Goal: Task Accomplishment & Management: Manage account settings

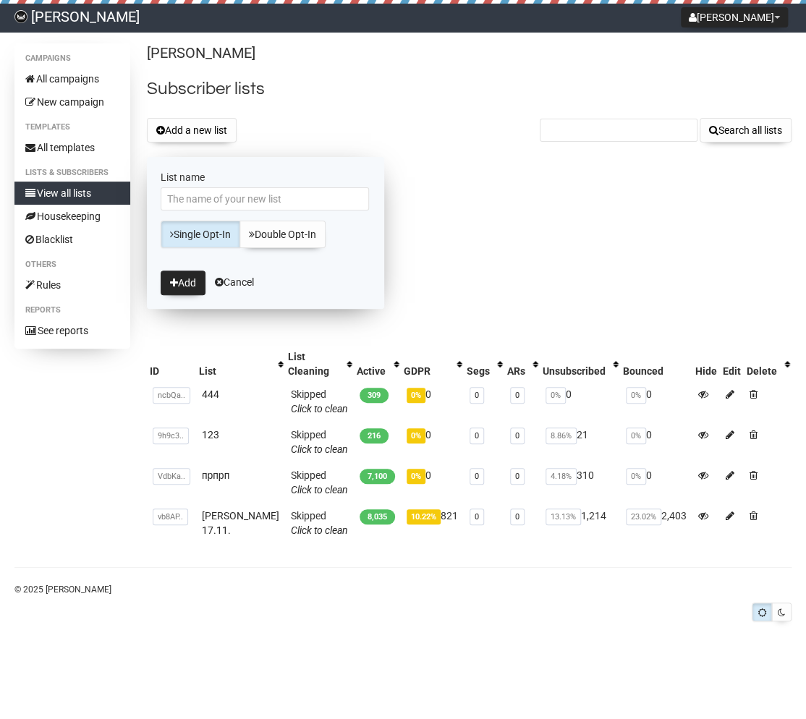
click at [208, 202] on input "List name" at bounding box center [265, 198] width 208 height 23
type input "sonnen"
click at [193, 283] on button "Add" at bounding box center [183, 283] width 45 height 25
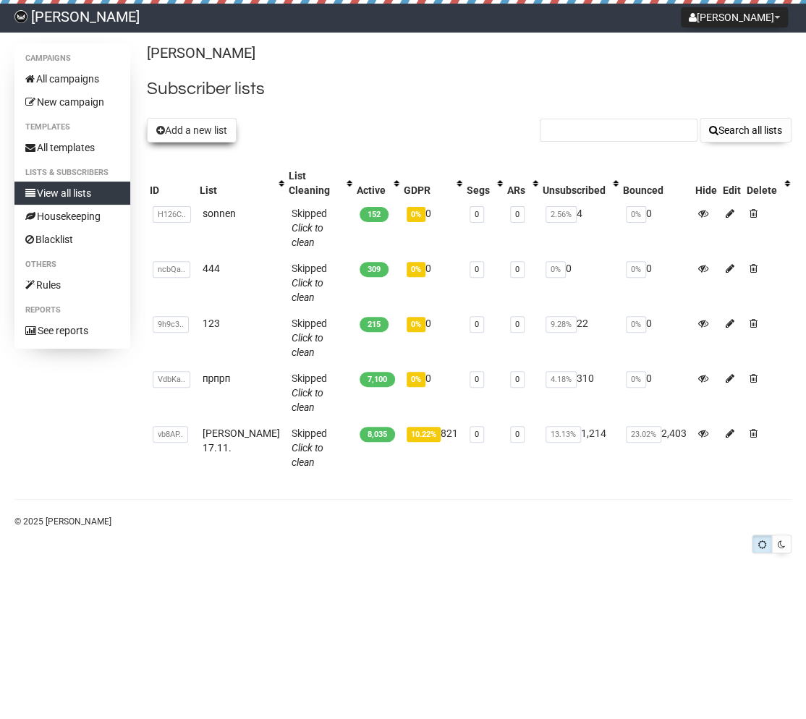
click at [182, 135] on button "Add a new list" at bounding box center [192, 130] width 90 height 25
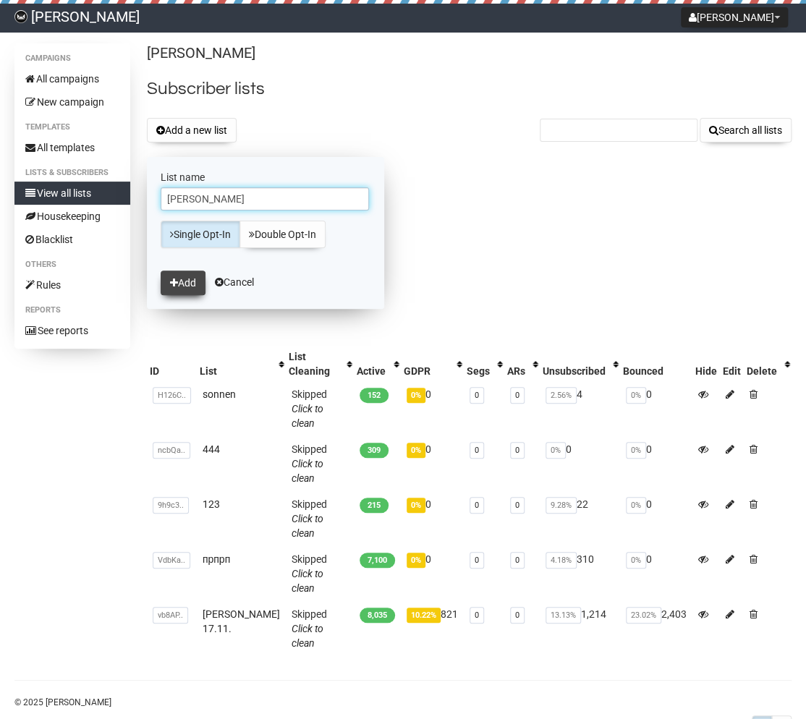
type input "catrina"
click at [193, 287] on button "Add" at bounding box center [183, 283] width 45 height 25
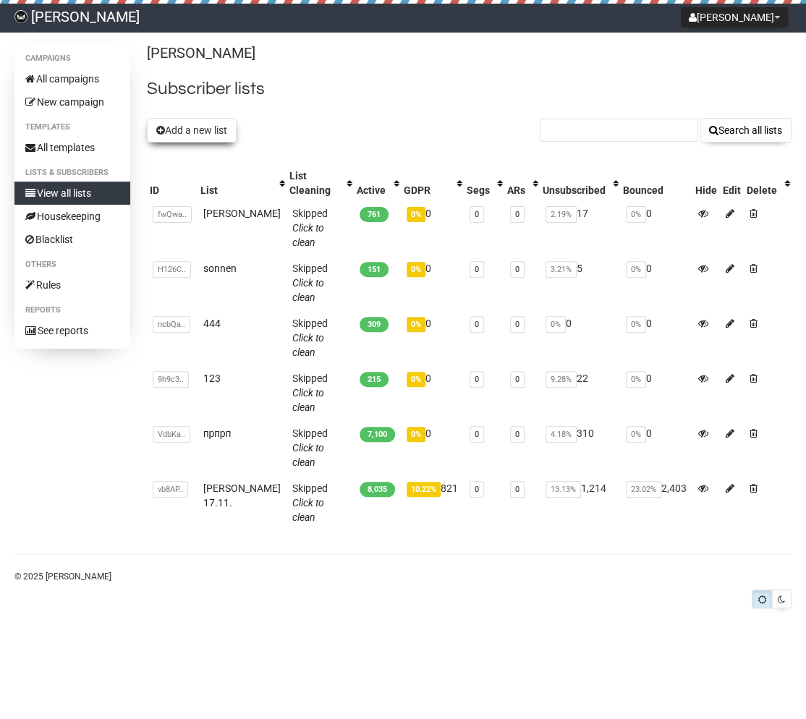
click at [206, 137] on button "Add a new list" at bounding box center [192, 130] width 90 height 25
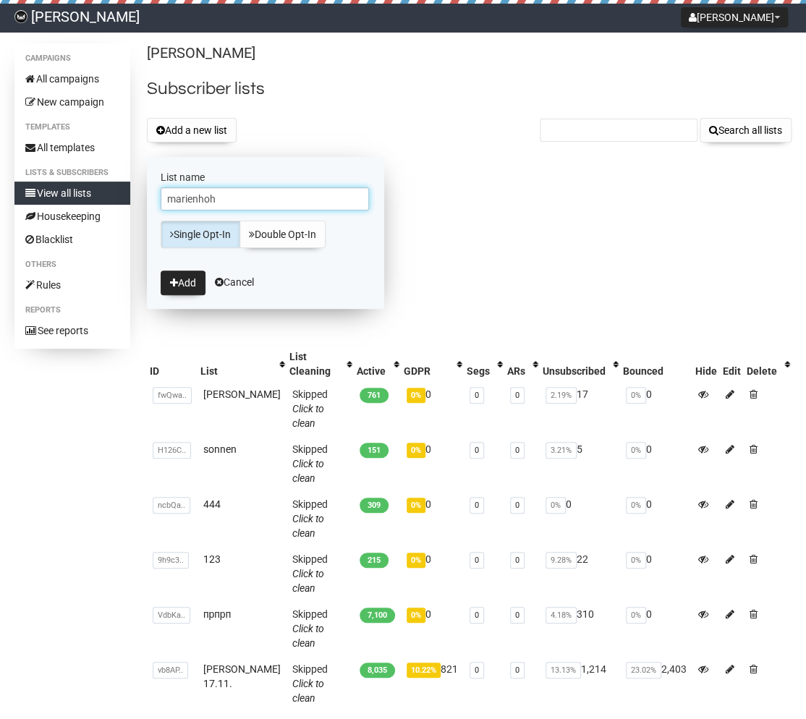
type input "marienhoh"
click at [171, 296] on form "List name marienhoh Single Opt-In Double Opt-In Add Cancel" at bounding box center [265, 233] width 237 height 152
click at [182, 282] on button "Add" at bounding box center [183, 283] width 45 height 25
